Goal: Check status: Check status

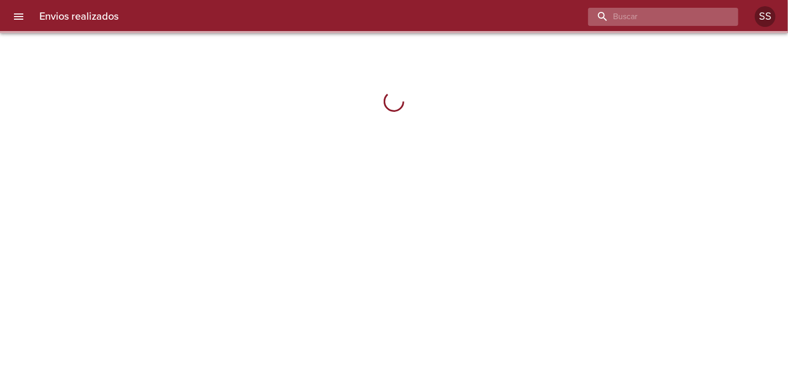
click at [667, 14] on input "buscar" at bounding box center [654, 17] width 132 height 18
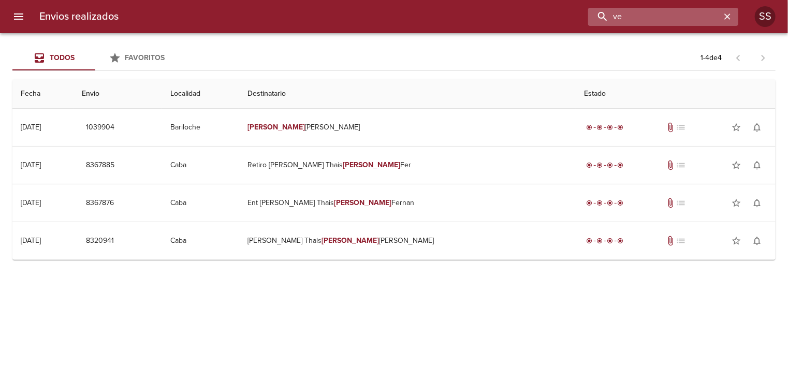
type input "v"
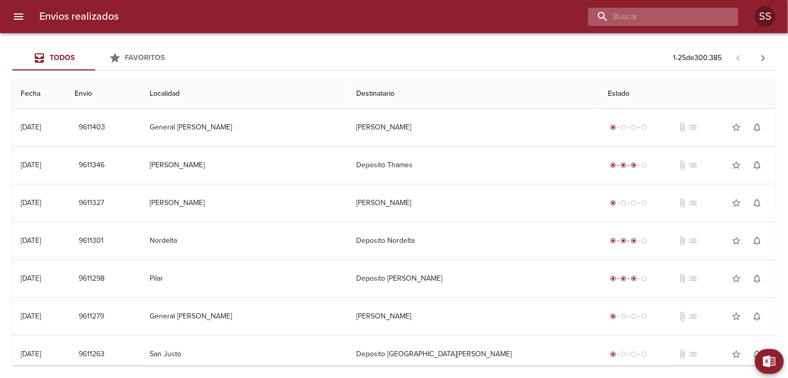
click at [682, 19] on input "buscar" at bounding box center [654, 17] width 132 height 18
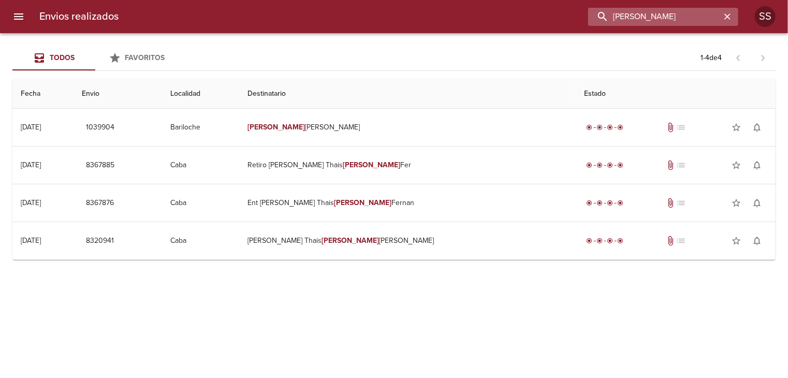
click at [674, 13] on input "[PERSON_NAME]" at bounding box center [654, 17] width 132 height 18
click at [677, 17] on input "[PERSON_NAME]" at bounding box center [654, 17] width 132 height 18
click at [656, 15] on input "[PERSON_NAME]" at bounding box center [654, 17] width 132 height 18
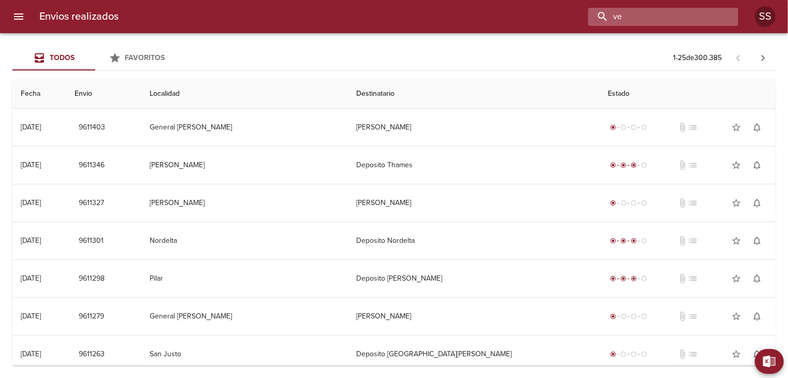
type input "v"
click at [652, 17] on input "buscar" at bounding box center [654, 17] width 132 height 18
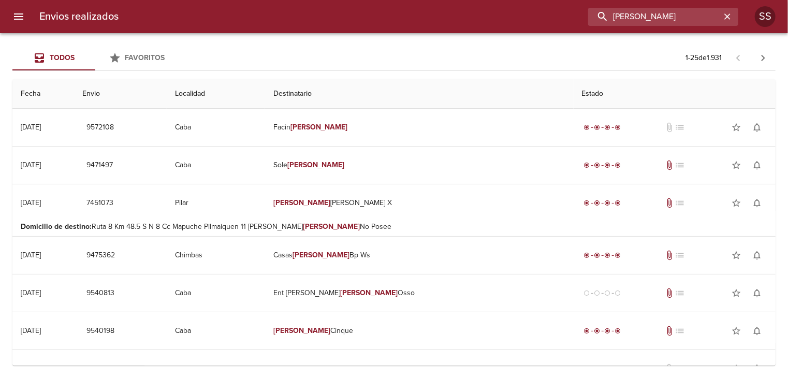
type input "[PERSON_NAME]"
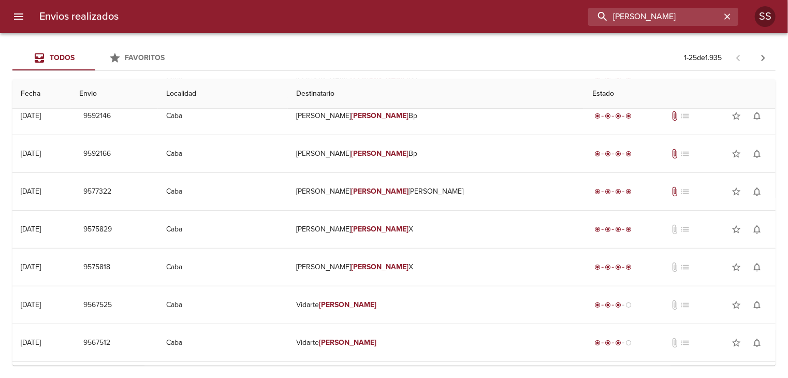
scroll to position [685, 0]
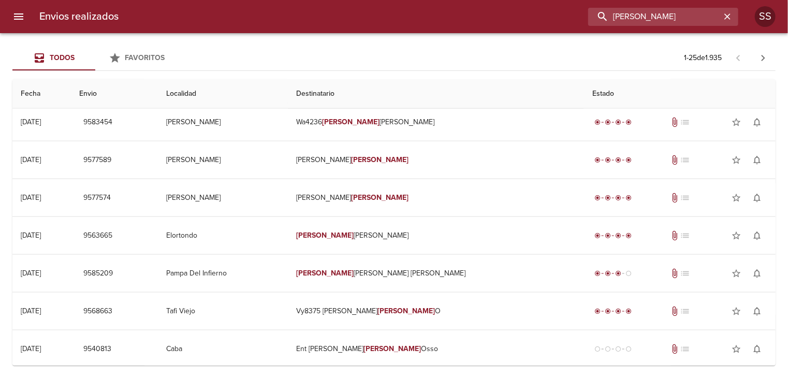
drag, startPoint x: 686, startPoint y: 16, endPoint x: 503, endPoint y: 3, distance: 183.1
click at [503, 15] on div "[PERSON_NAME]" at bounding box center [432, 17] width 611 height 18
click at [5, 15] on div at bounding box center [5, 189] width 10 height 378
click at [13, 18] on icon "menu" at bounding box center [18, 16] width 12 height 12
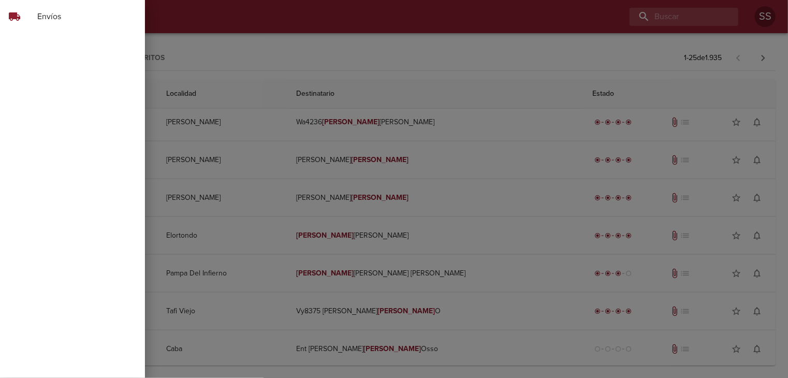
click at [81, 11] on span "Envíos" at bounding box center [86, 16] width 99 height 12
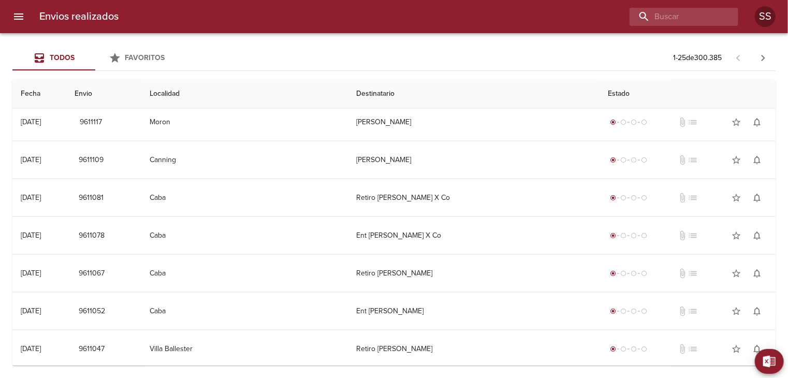
scroll to position [0, 0]
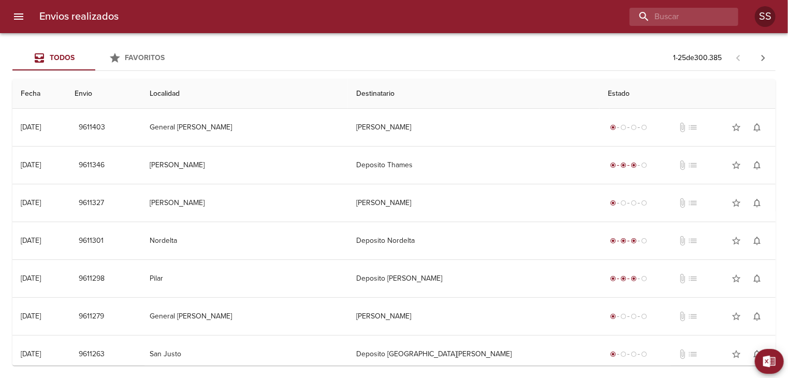
click at [140, 56] on span "Favoritos" at bounding box center [145, 57] width 40 height 9
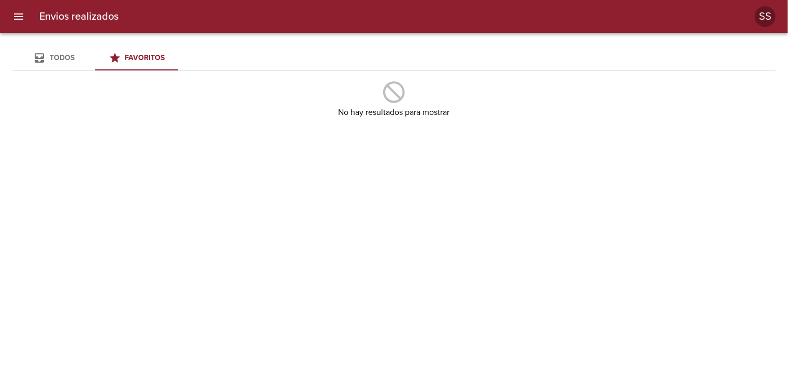
click at [72, 61] on span "Todos" at bounding box center [62, 57] width 25 height 9
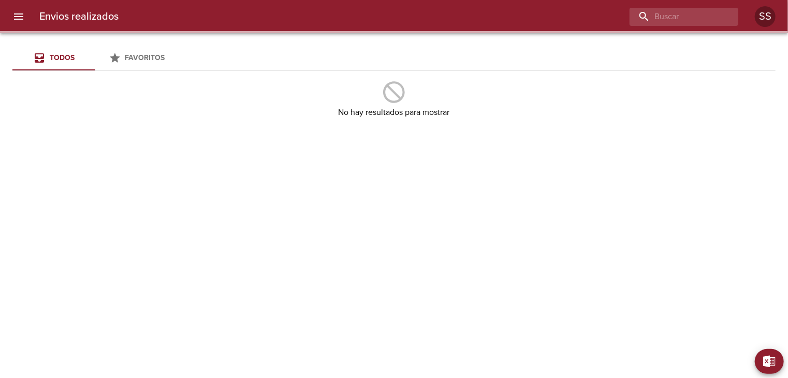
click at [20, 18] on icon "menu" at bounding box center [18, 16] width 12 height 12
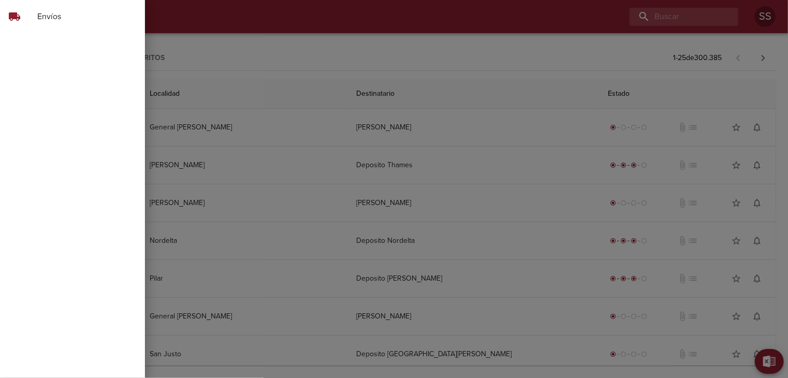
click at [68, 17] on span "Envíos" at bounding box center [86, 16] width 99 height 12
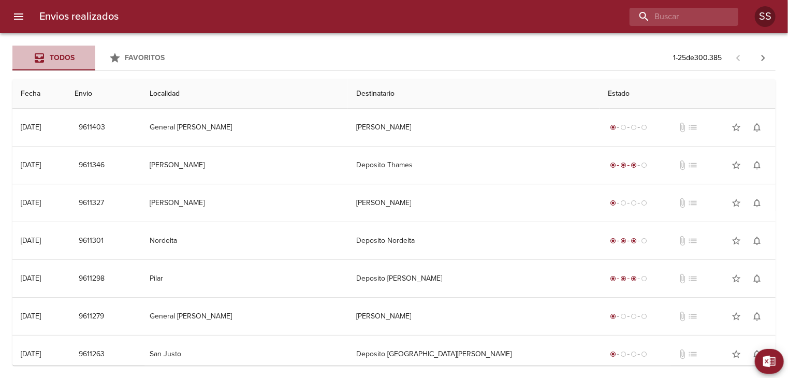
click at [66, 52] on div "Todos" at bounding box center [62, 58] width 25 height 13
click at [136, 51] on button "Favoritos" at bounding box center [136, 58] width 83 height 25
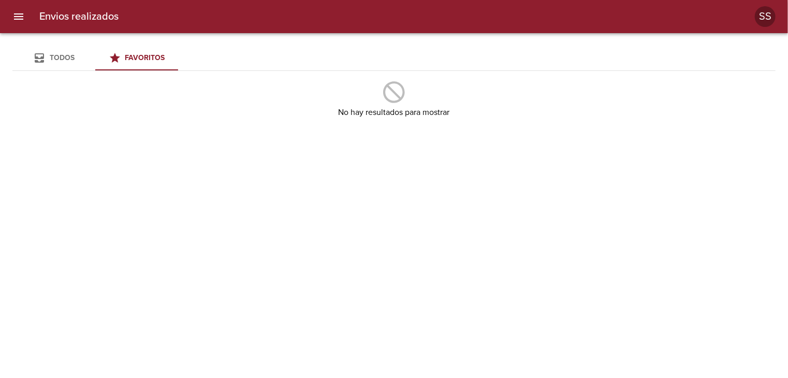
click at [71, 59] on span "Todos" at bounding box center [62, 57] width 25 height 9
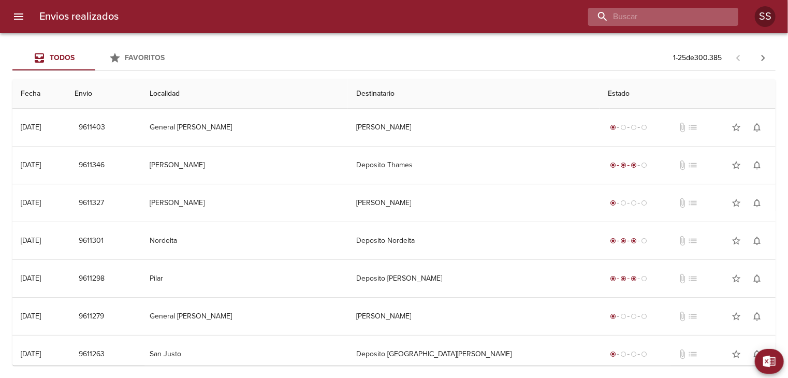
click at [673, 13] on input "buscar" at bounding box center [654, 17] width 132 height 18
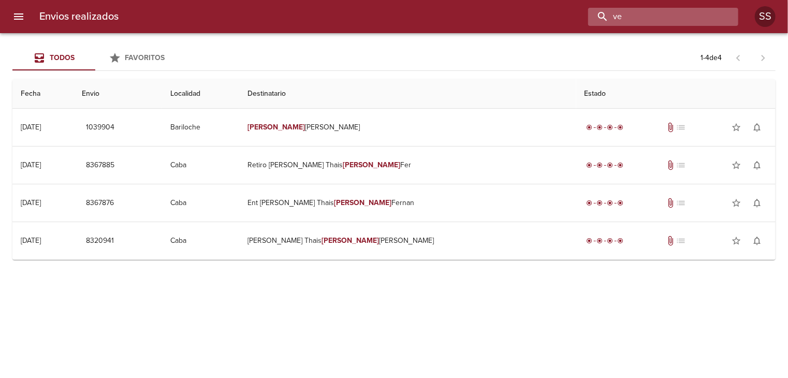
type input "ve"
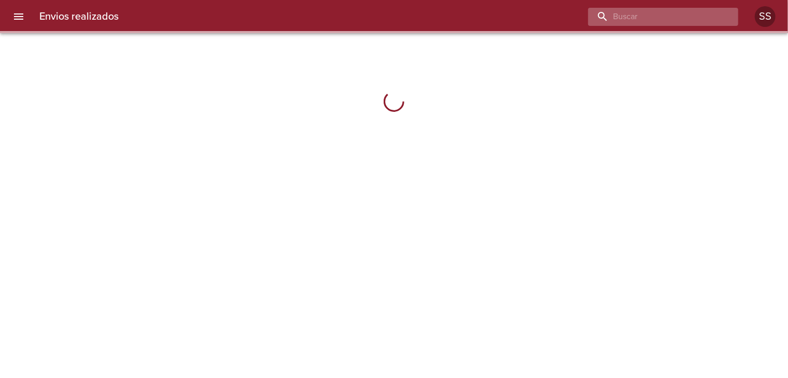
click at [661, 20] on input "buscar" at bounding box center [654, 17] width 132 height 18
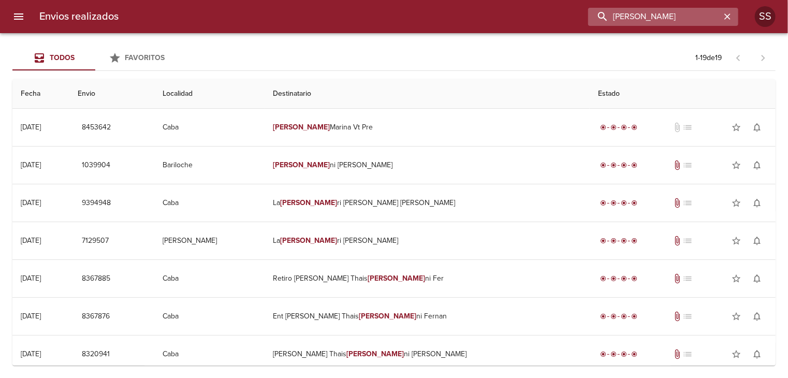
type input "[PERSON_NAME]"
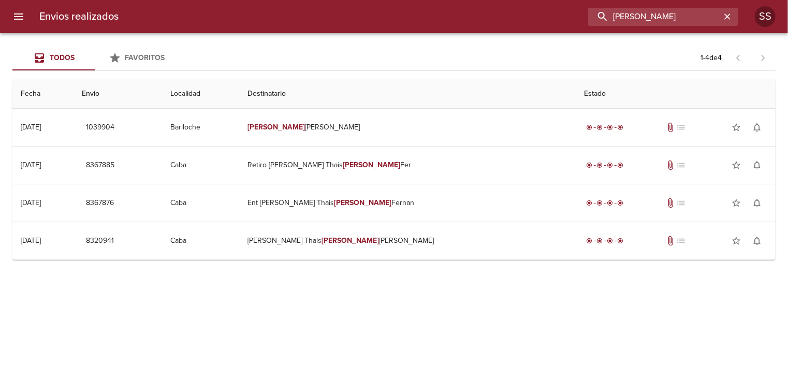
drag, startPoint x: 674, startPoint y: 18, endPoint x: 573, endPoint y: 16, distance: 100.4
click at [575, 16] on div "[PERSON_NAME]" at bounding box center [432, 17] width 611 height 18
click at [19, 16] on icon "menu" at bounding box center [18, 16] width 9 height 6
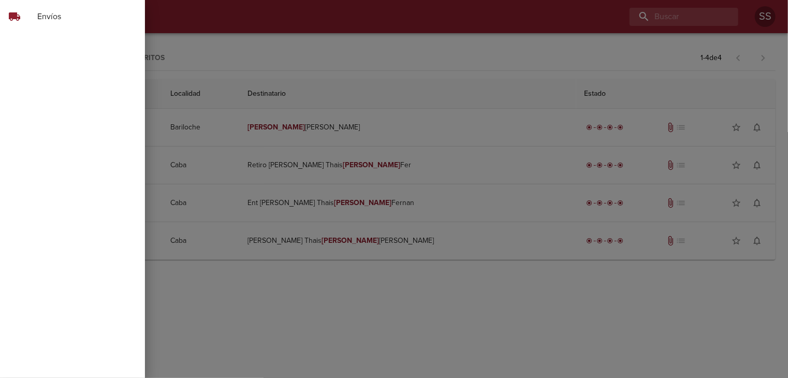
click at [75, 21] on span "Envíos" at bounding box center [86, 16] width 99 height 12
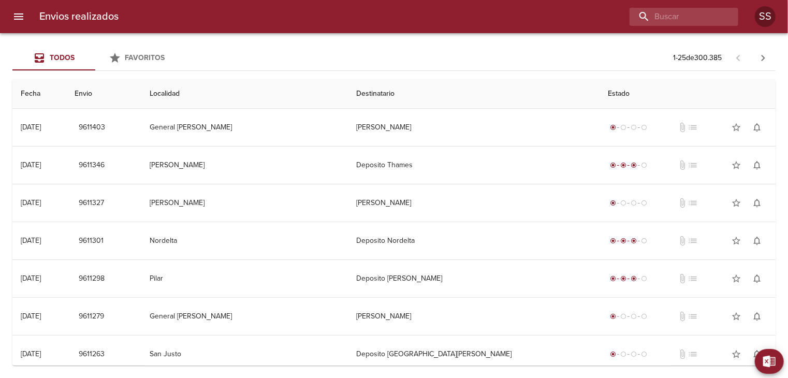
scroll to position [685, 0]
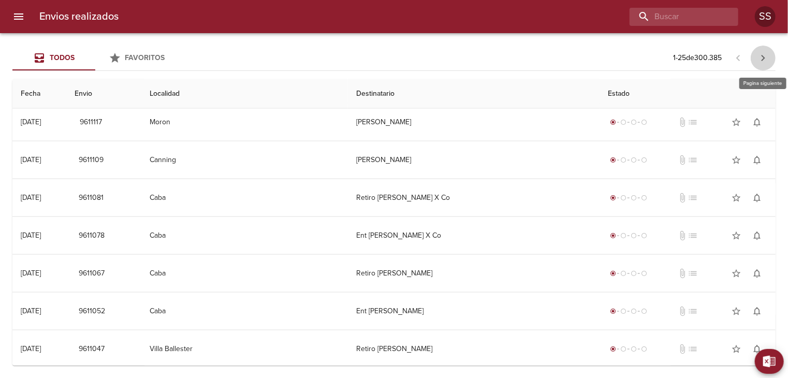
click at [766, 57] on icon "button" at bounding box center [763, 58] width 12 height 12
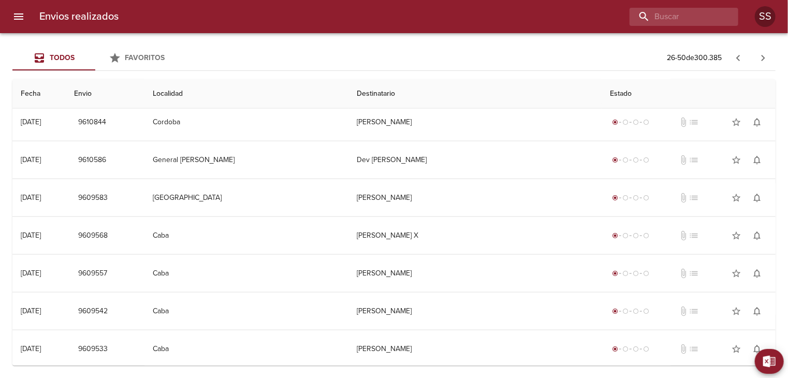
scroll to position [0, 0]
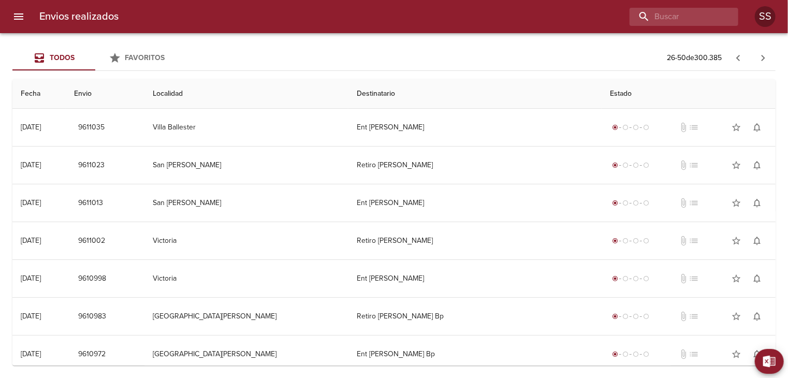
click at [23, 17] on icon "menu" at bounding box center [18, 16] width 9 height 6
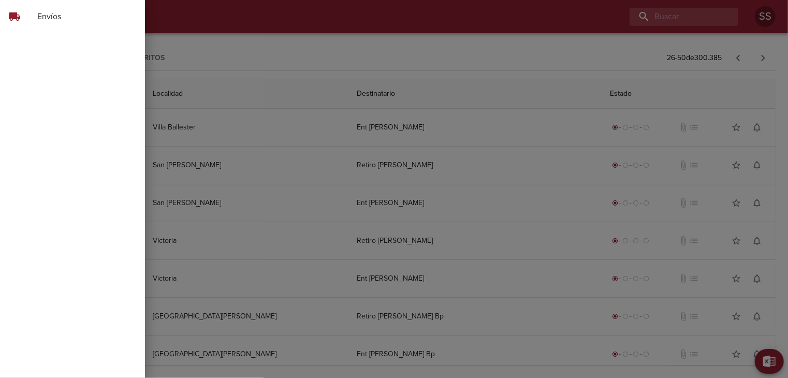
click at [49, 16] on span "Envíos" at bounding box center [86, 16] width 99 height 12
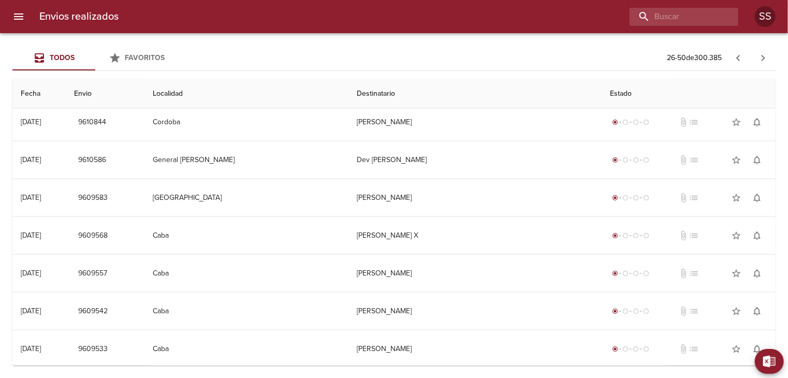
scroll to position [133, 0]
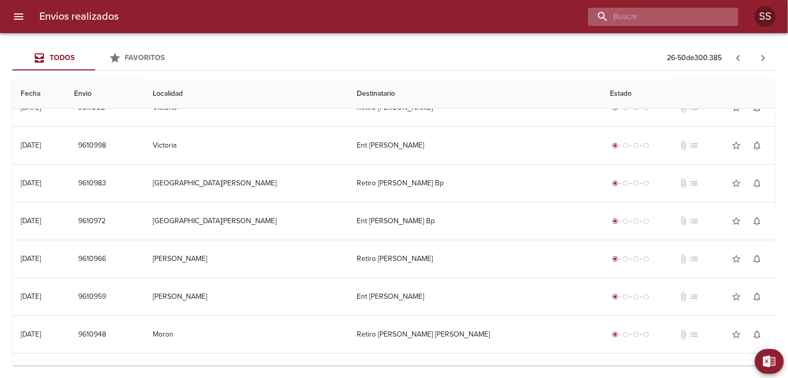
click at [681, 17] on input "buscar" at bounding box center [654, 17] width 132 height 18
type input "[PERSON_NAME]"
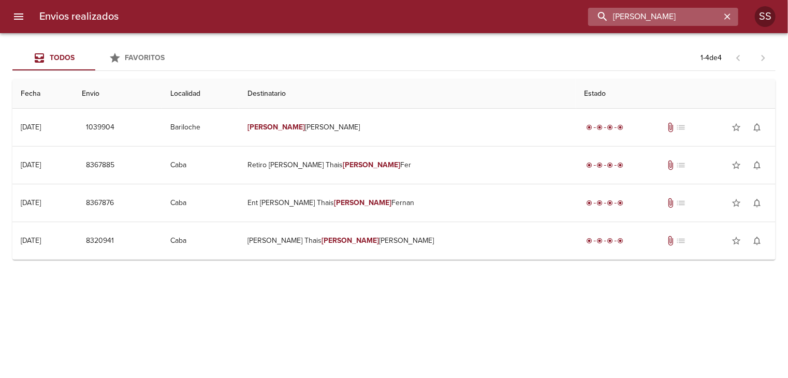
scroll to position [0, 0]
